Goal: Information Seeking & Learning: Learn about a topic

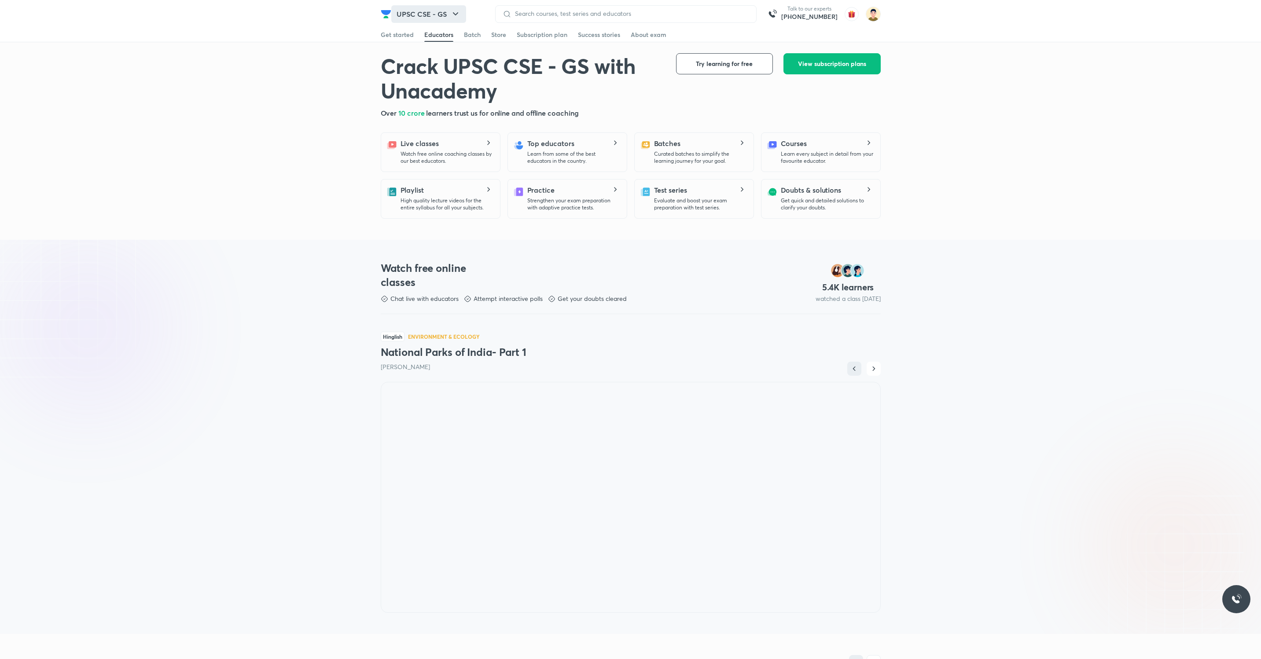
click at [429, 15] on button "UPSC CSE - GS" at bounding box center [428, 14] width 75 height 18
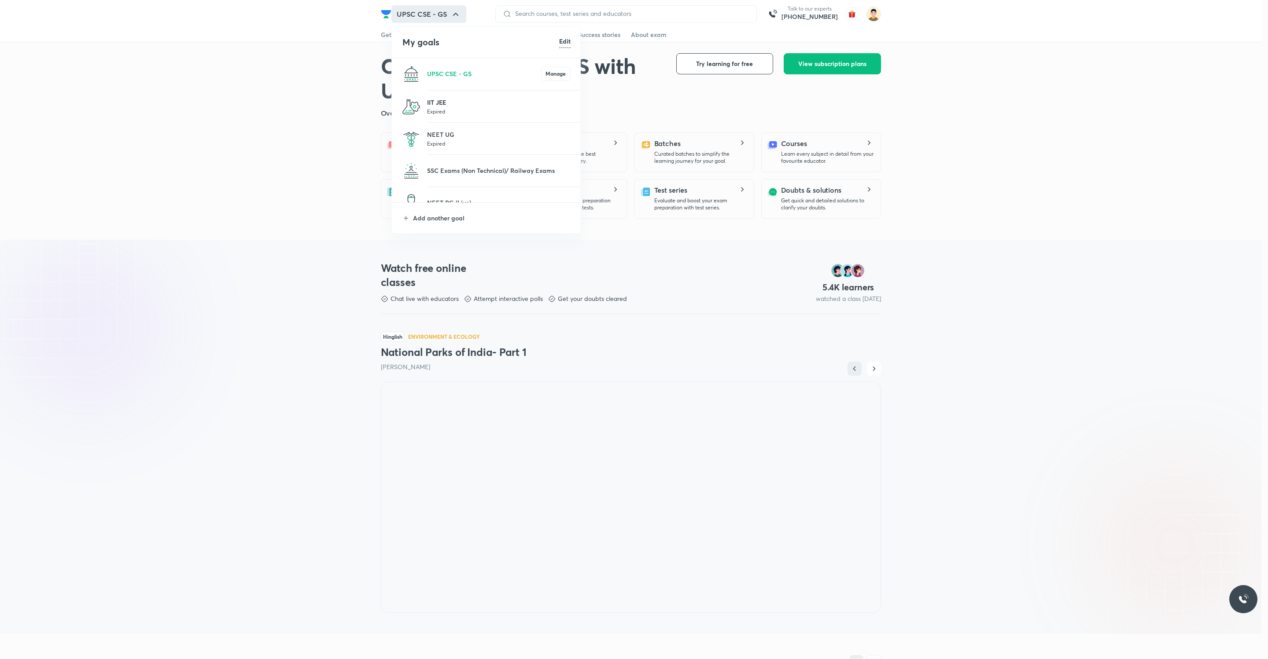
click at [454, 103] on p "IIT JEE" at bounding box center [499, 102] width 144 height 9
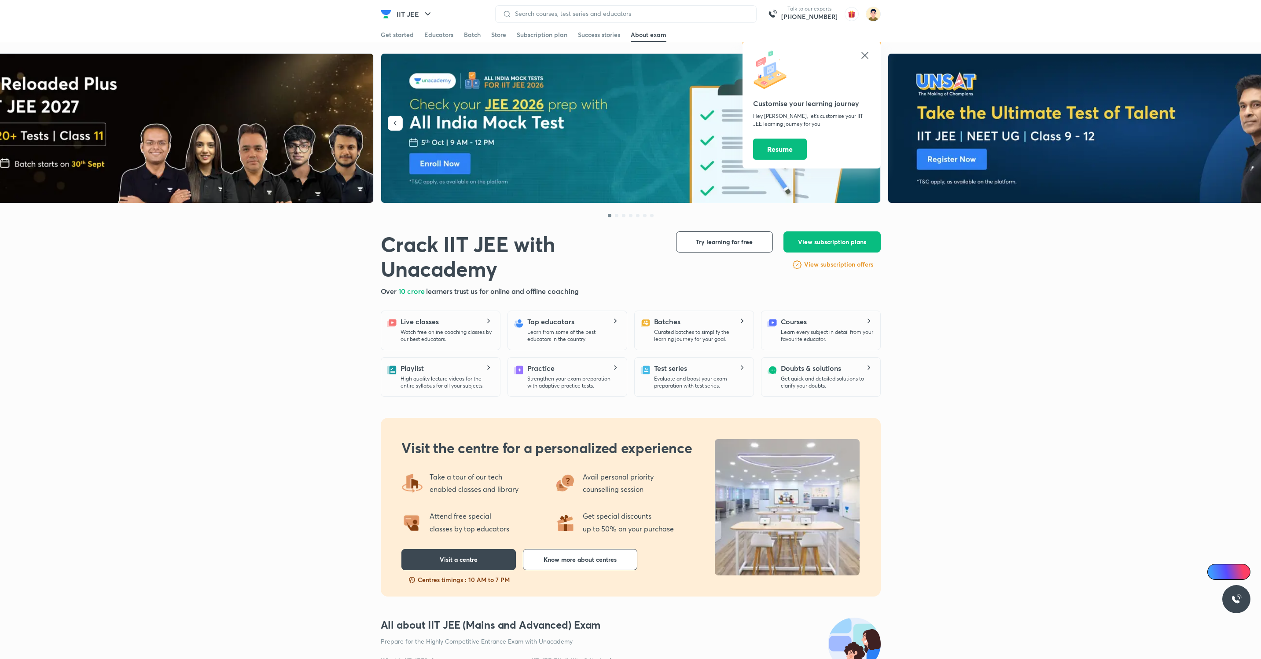
click at [442, 213] on div at bounding box center [631, 212] width 500 height 18
click at [865, 54] on icon at bounding box center [865, 55] width 11 height 11
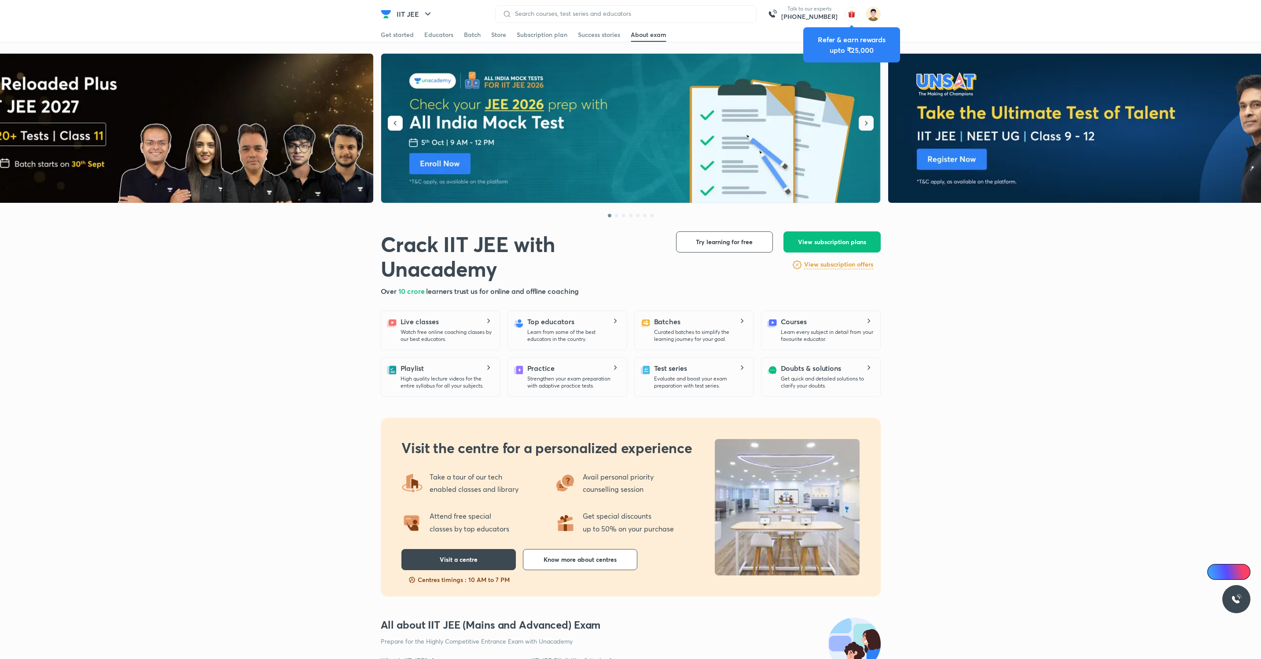
click at [870, 122] on icon "button" at bounding box center [866, 123] width 9 height 9
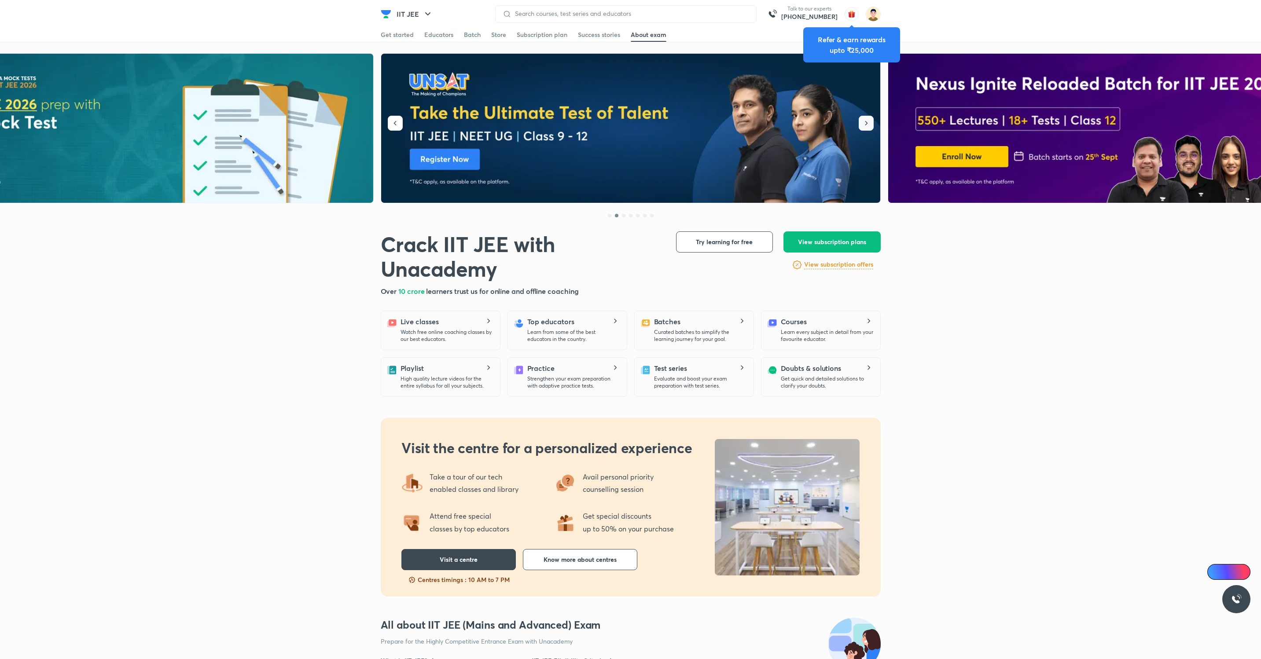
click at [870, 122] on icon "button" at bounding box center [866, 123] width 9 height 9
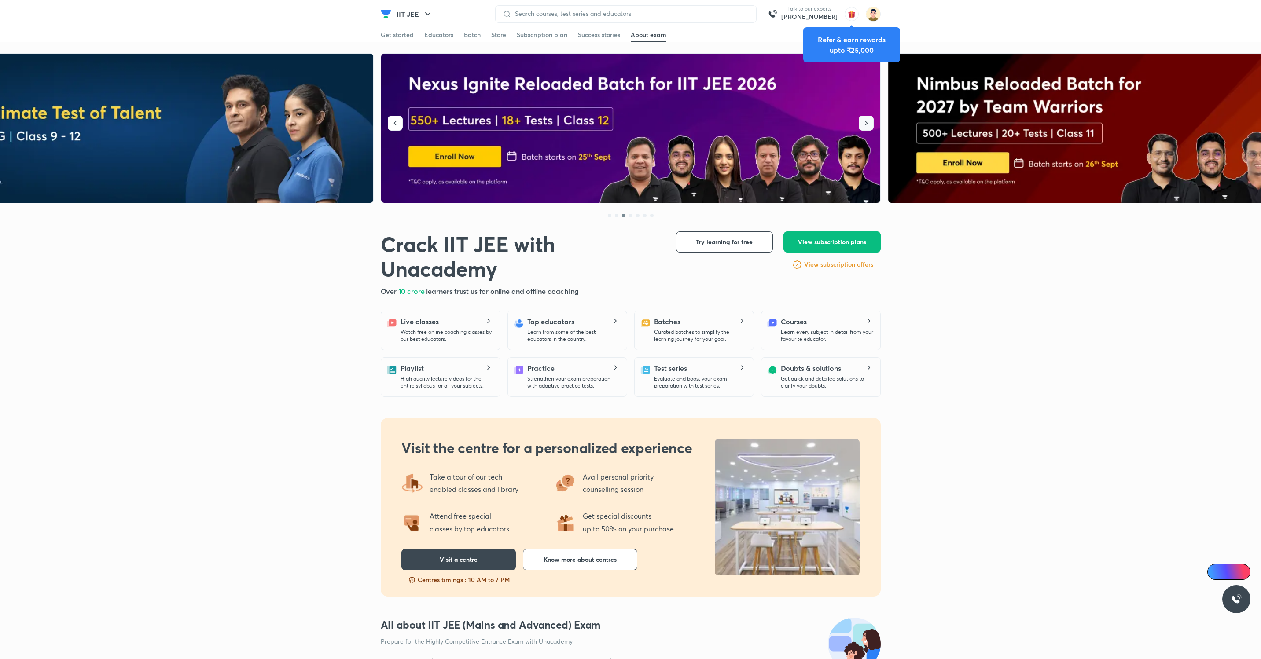
click at [870, 122] on icon "button" at bounding box center [866, 123] width 9 height 9
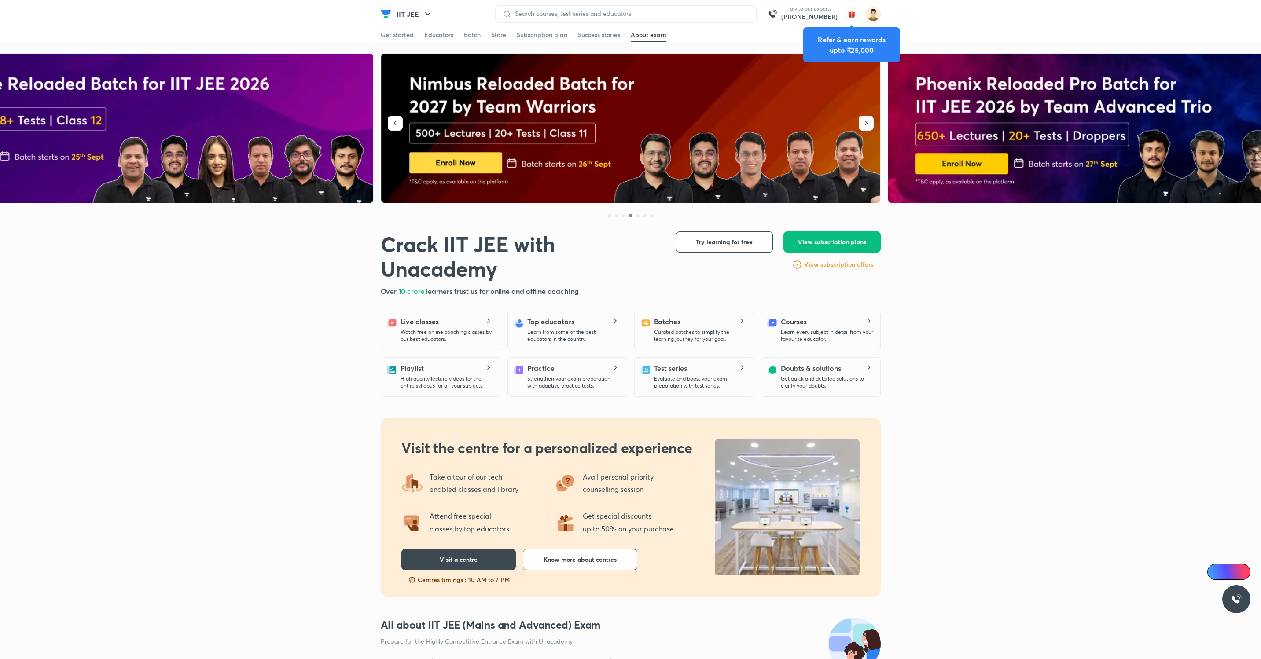
click at [870, 122] on icon "button" at bounding box center [866, 123] width 9 height 9
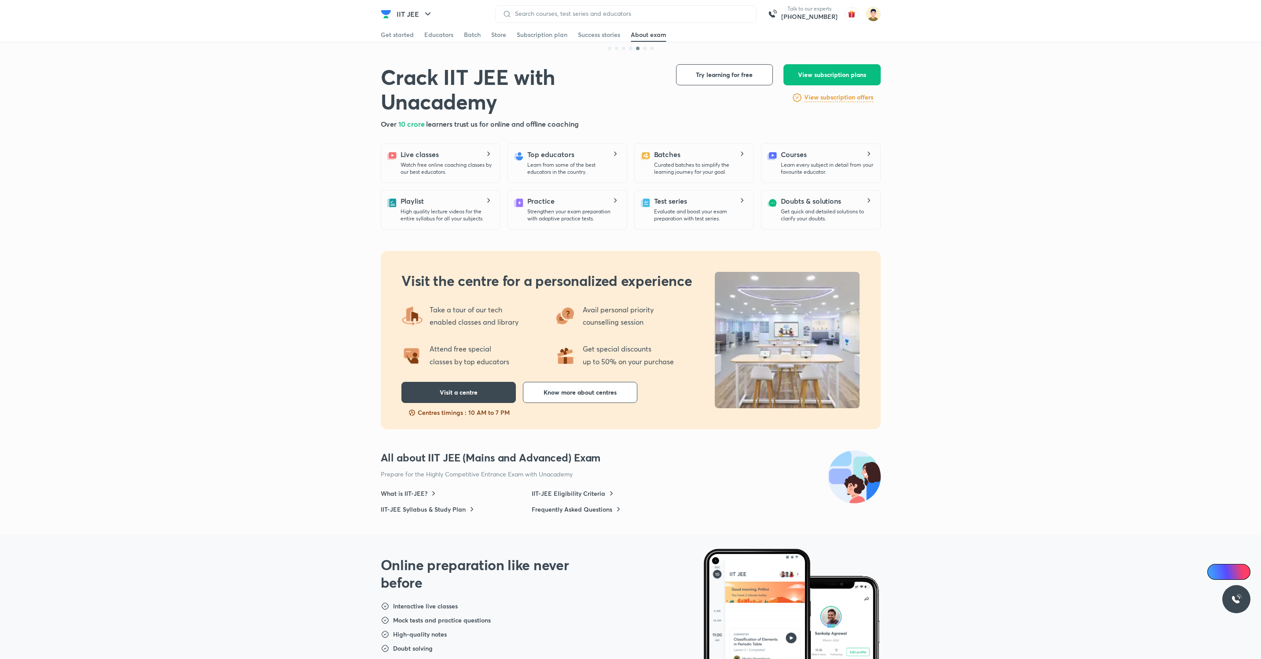
scroll to position [179, 0]
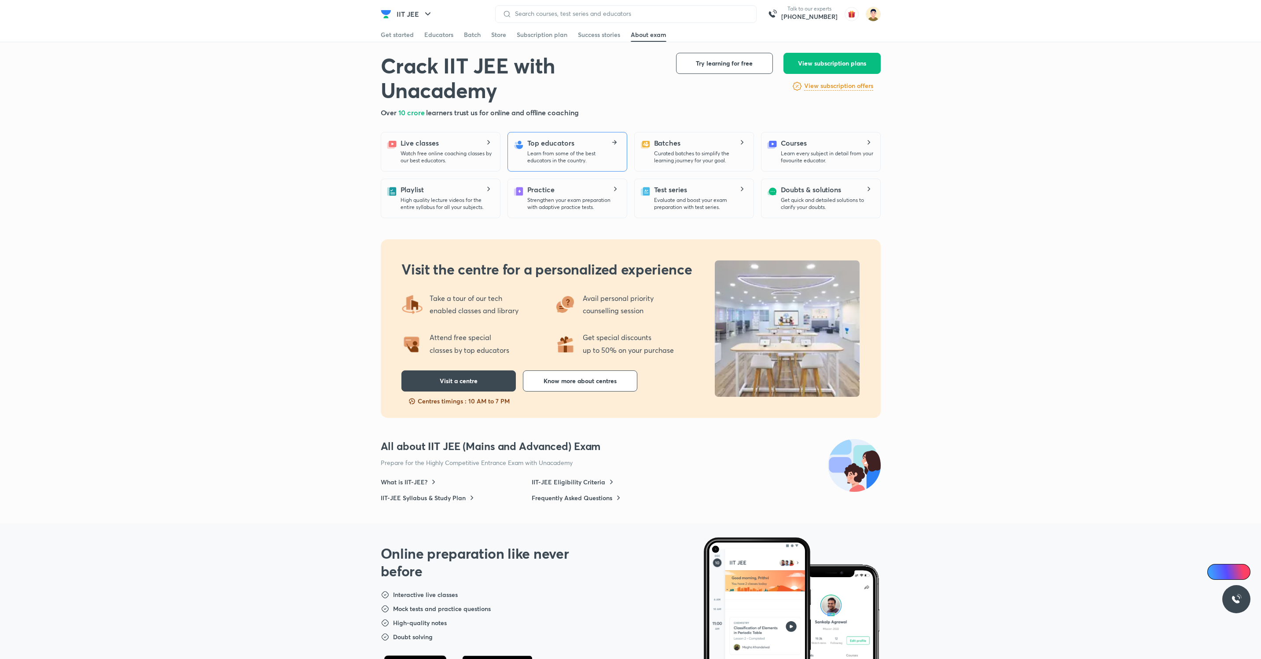
click at [578, 151] on p "Learn from some of the best educators in the country." at bounding box center [573, 157] width 92 height 14
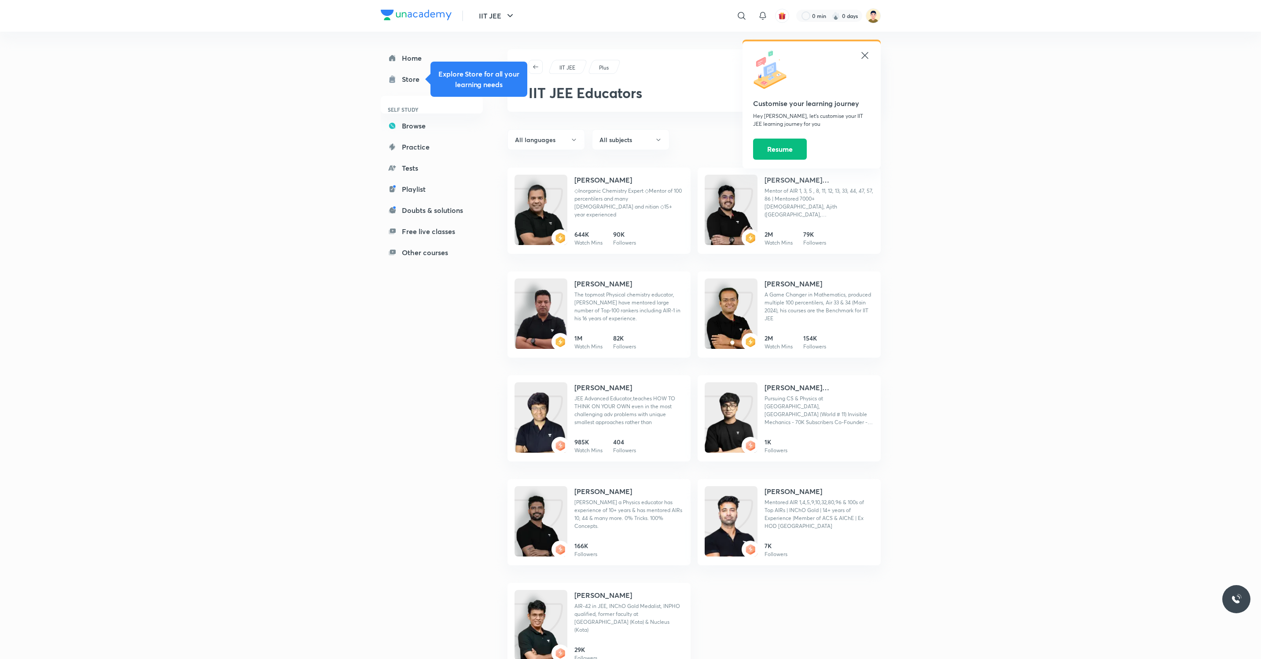
click at [866, 55] on icon at bounding box center [865, 55] width 11 height 11
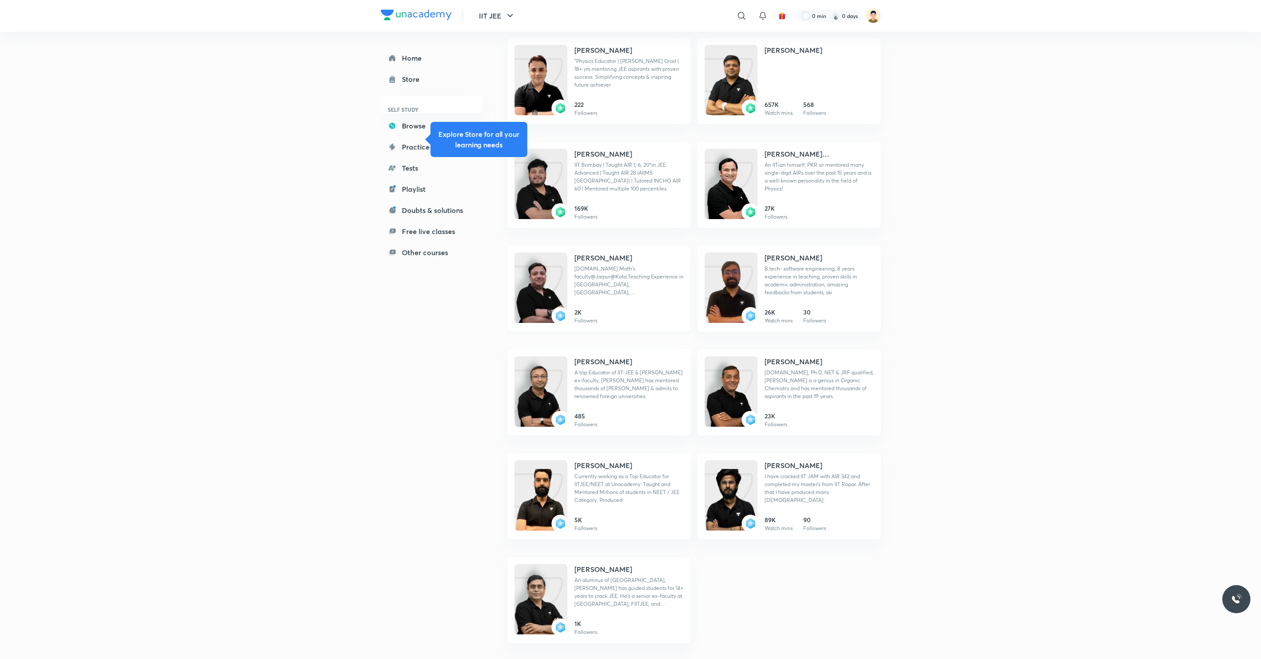
scroll to position [1021, 0]
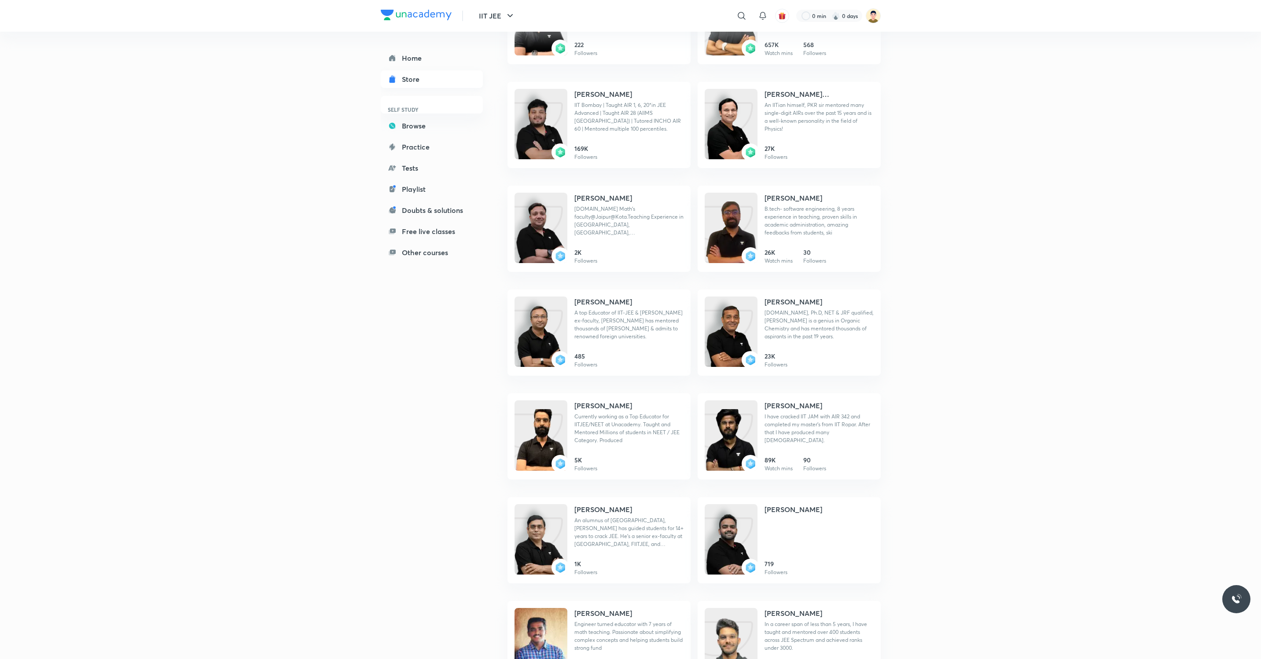
click at [433, 80] on link "Store" at bounding box center [432, 79] width 102 height 18
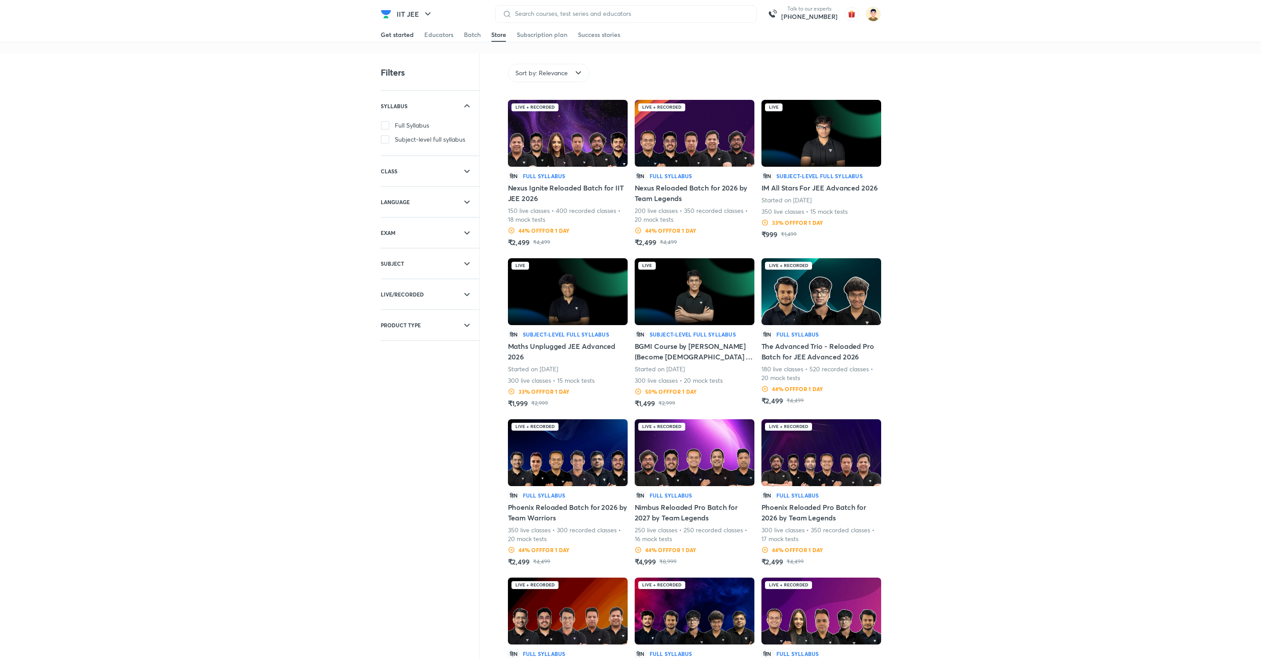
click at [393, 36] on div "Get started" at bounding box center [397, 34] width 33 height 9
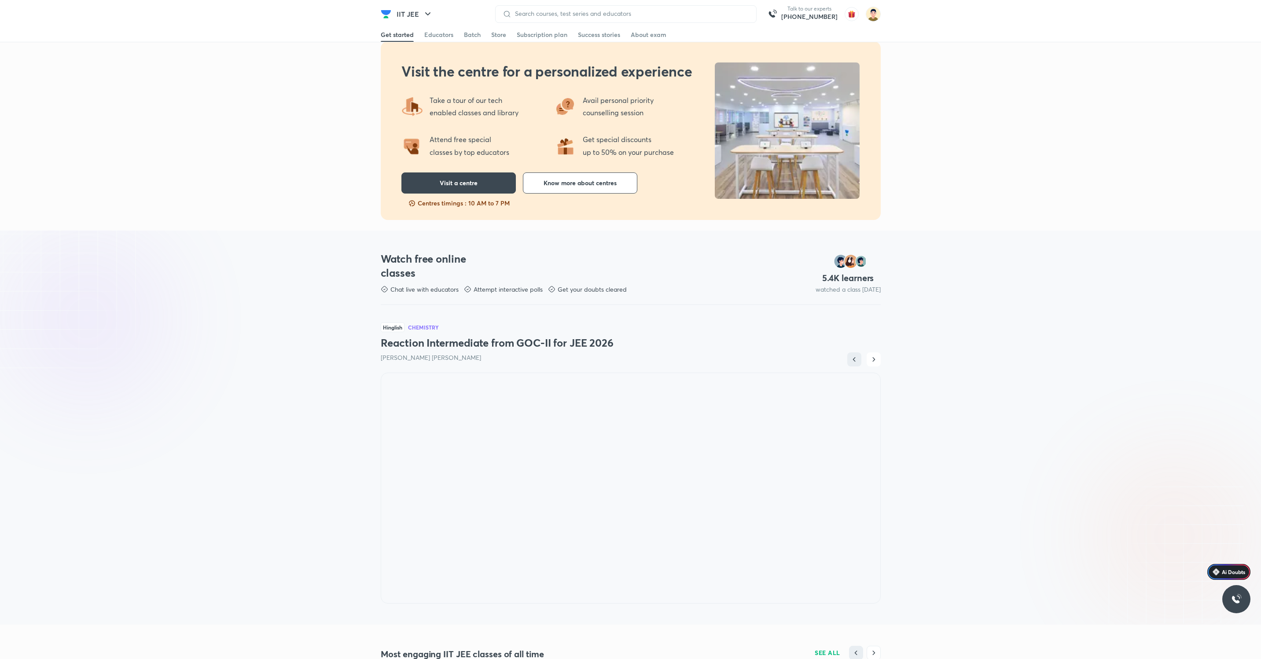
scroll to position [89, 0]
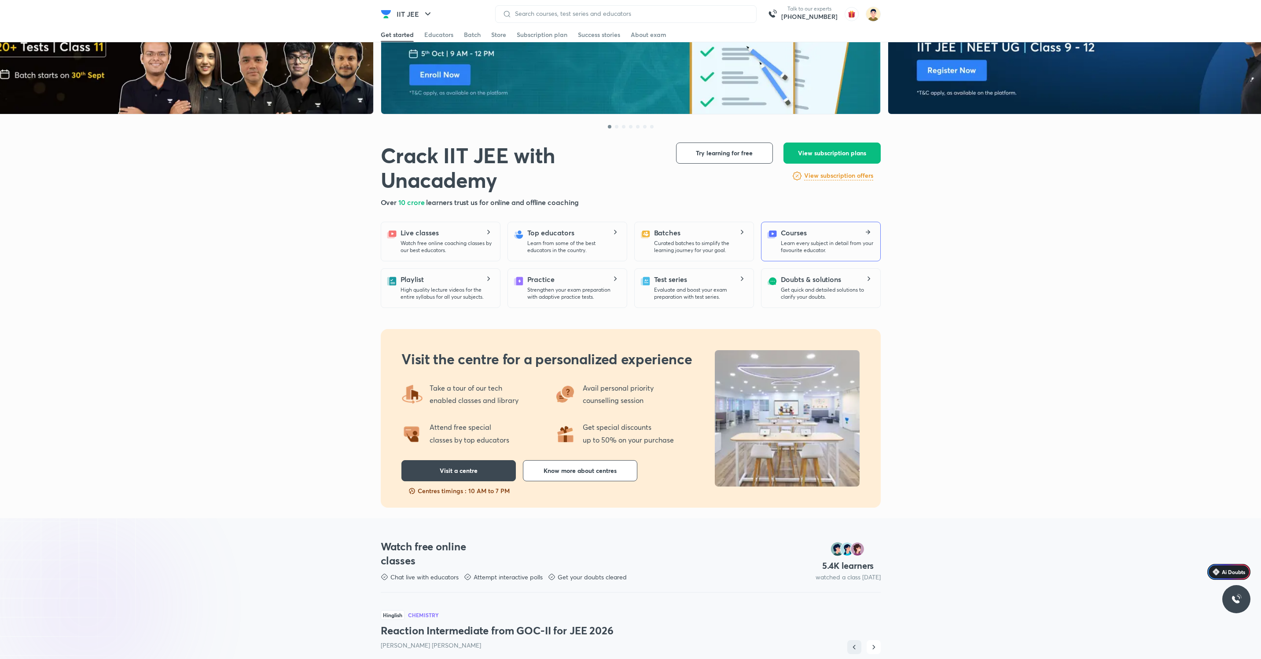
click at [793, 238] on h5 "Courses" at bounding box center [794, 233] width 26 height 11
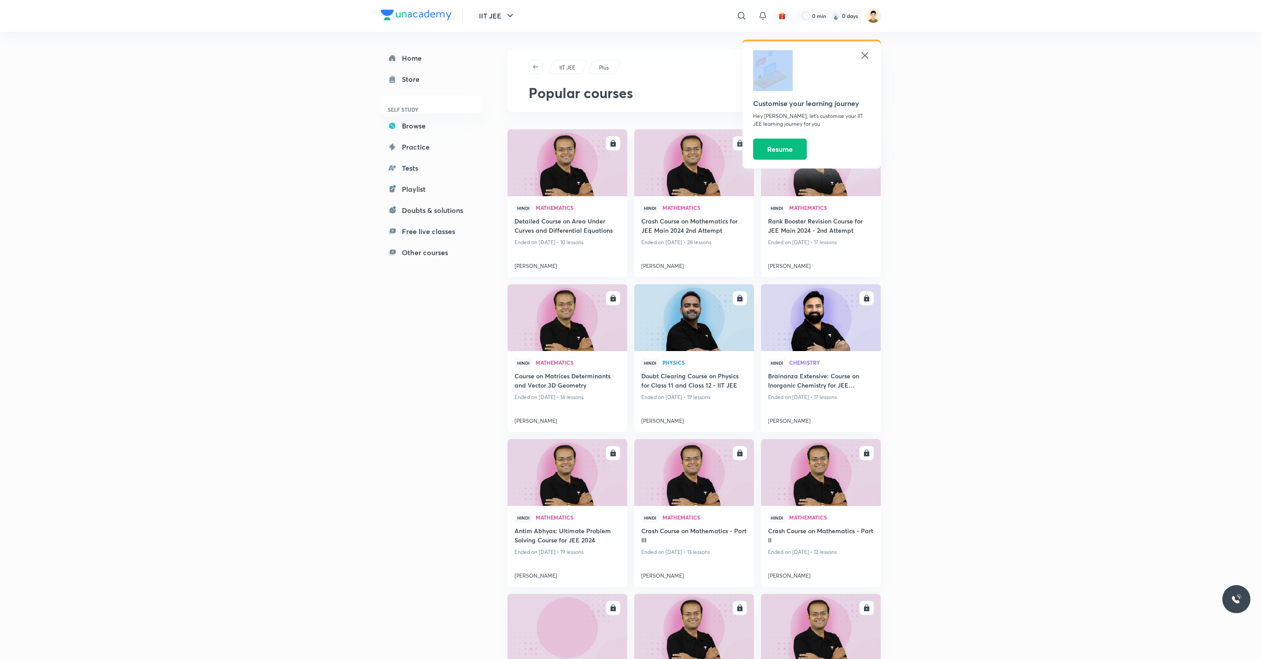
click at [860, 58] on div "Customise your learning journey" at bounding box center [811, 79] width 117 height 59
click at [861, 55] on icon at bounding box center [865, 55] width 11 height 11
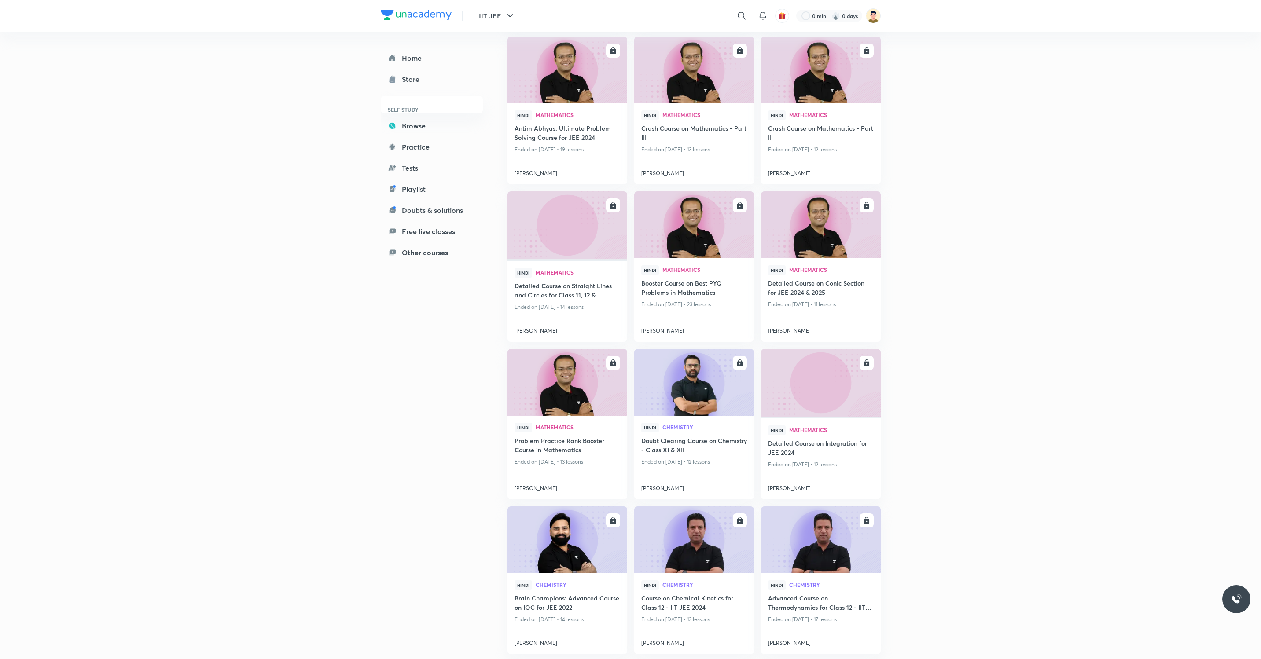
scroll to position [549, 0]
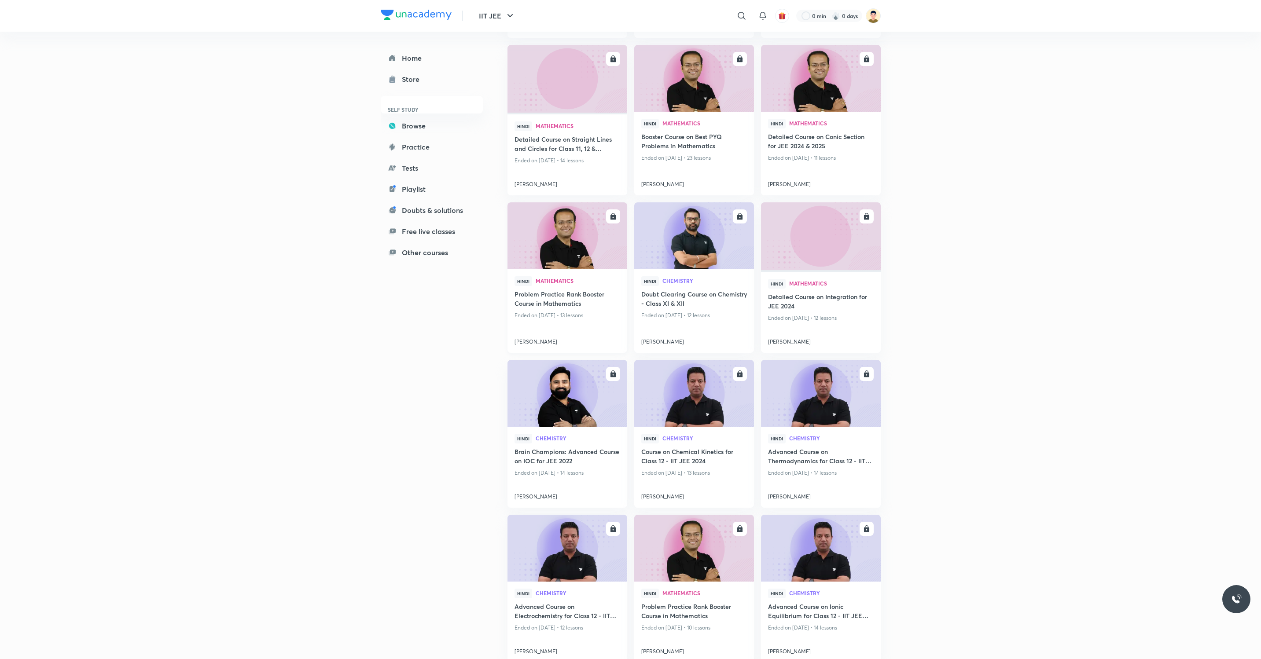
click at [539, 240] on img at bounding box center [567, 236] width 122 height 68
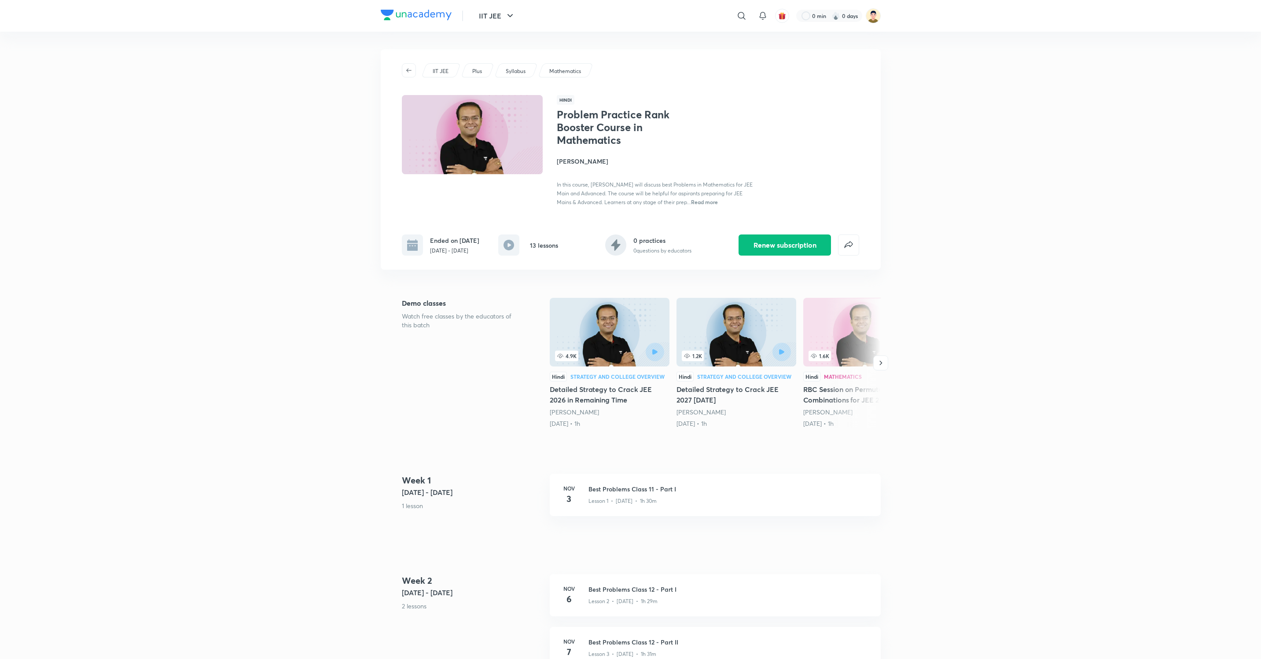
click at [420, 16] on img at bounding box center [416, 15] width 71 height 11
